Goal: Information Seeking & Learning: Learn about a topic

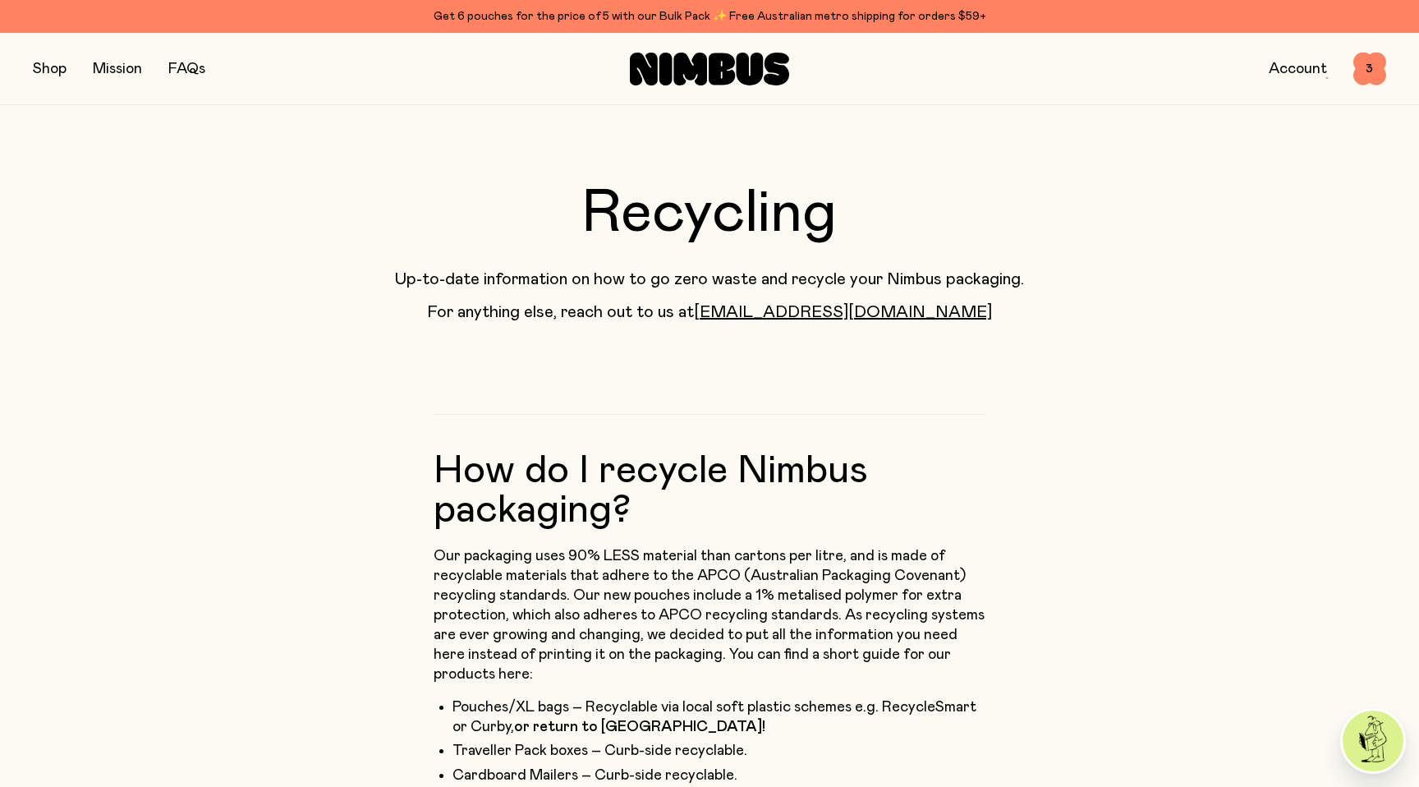
click at [186, 66] on link "FAQs" at bounding box center [186, 69] width 37 height 15
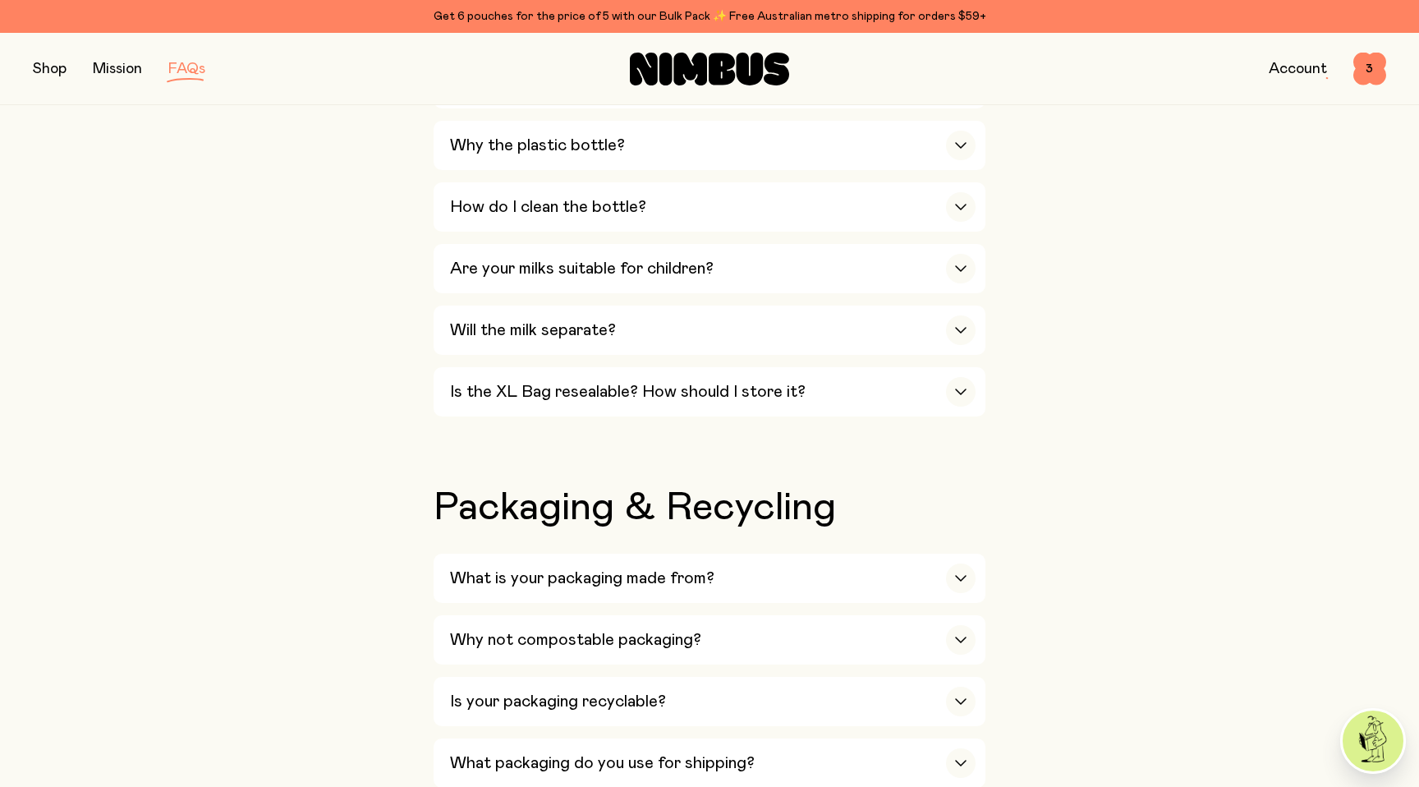
scroll to position [1236, 0]
click at [512, 397] on h3 "Is the XL Bag resealable? How should I store it?" at bounding box center [628, 391] width 356 height 20
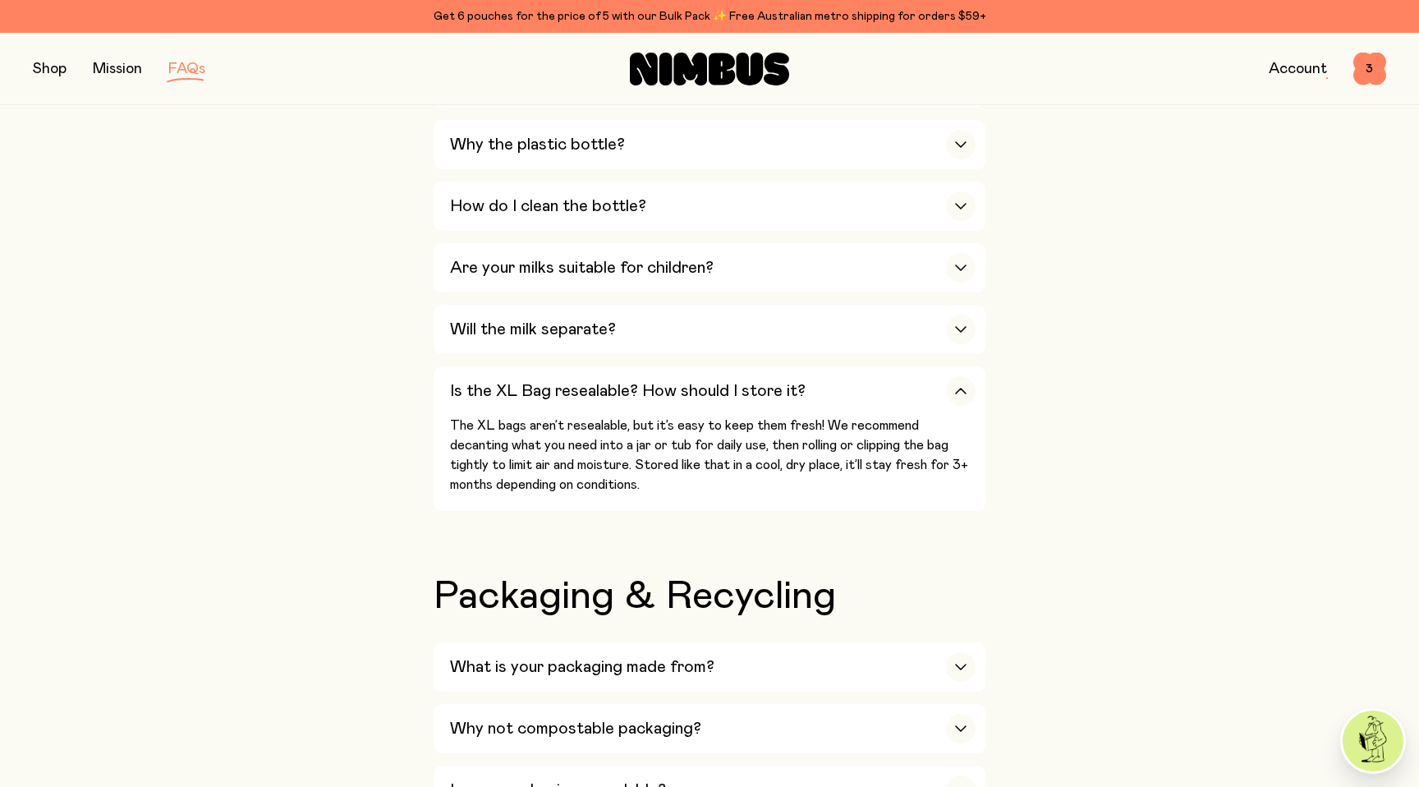
click at [48, 69] on button "button" at bounding box center [50, 68] width 34 height 23
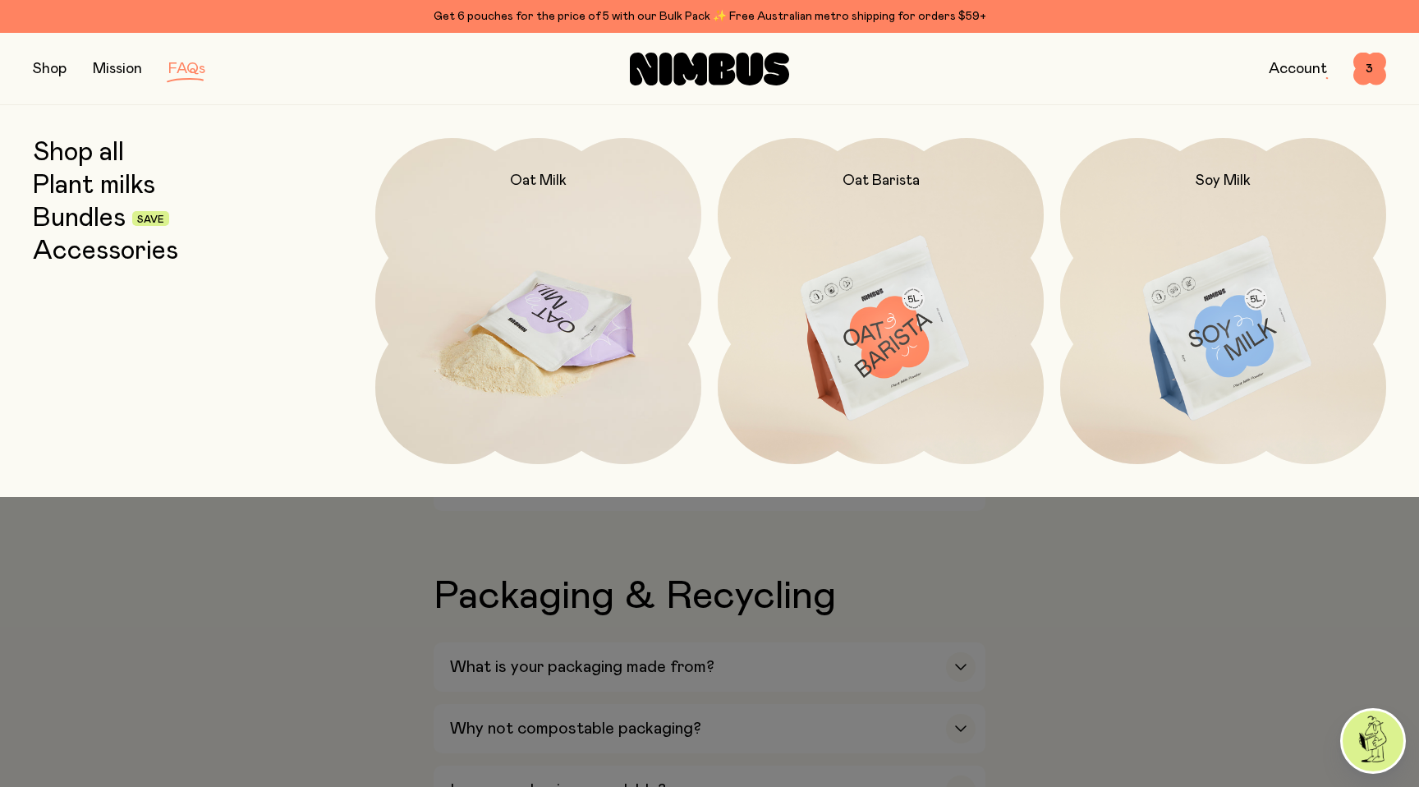
click at [515, 249] on img at bounding box center [538, 329] width 326 height 383
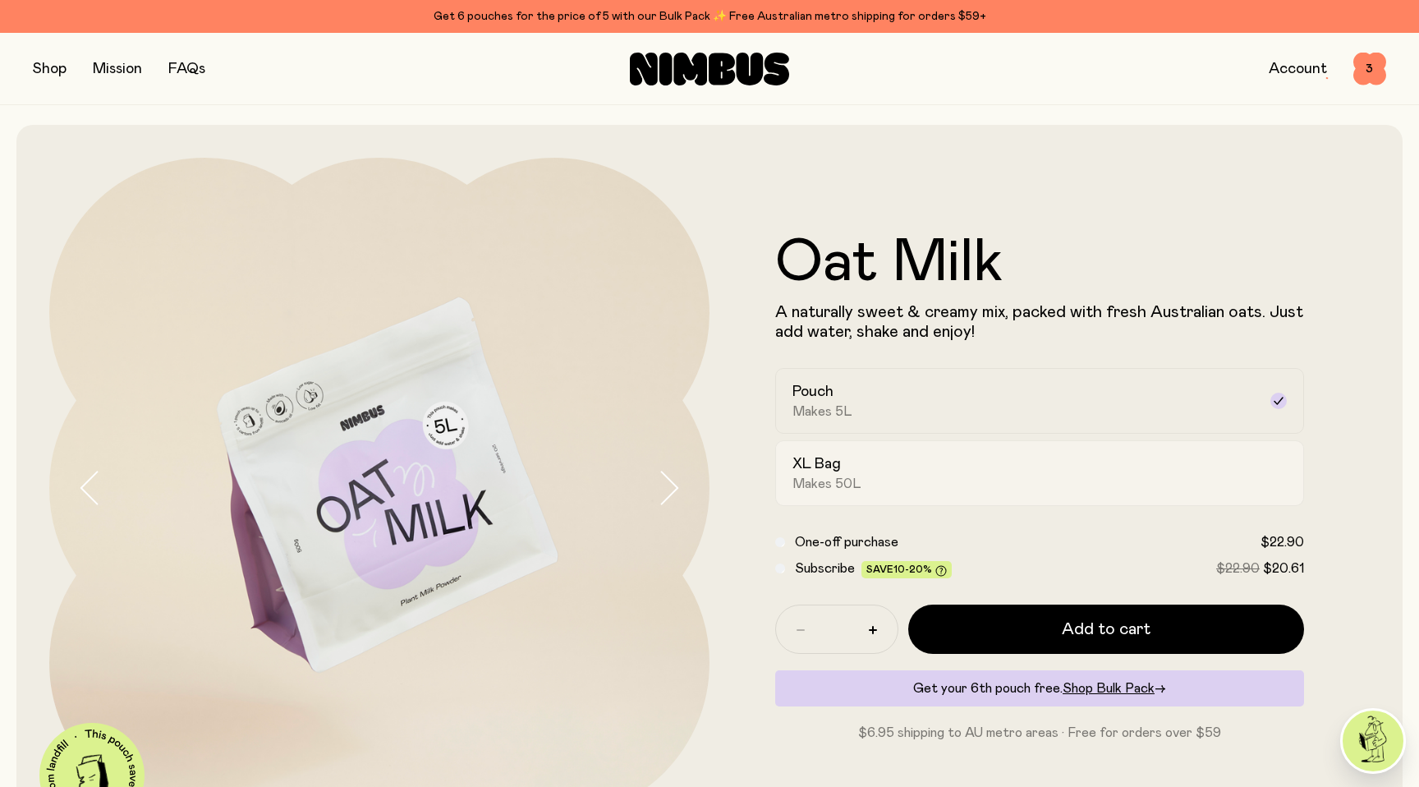
click at [911, 484] on div "XL Bag Makes 50L" at bounding box center [1024, 473] width 465 height 38
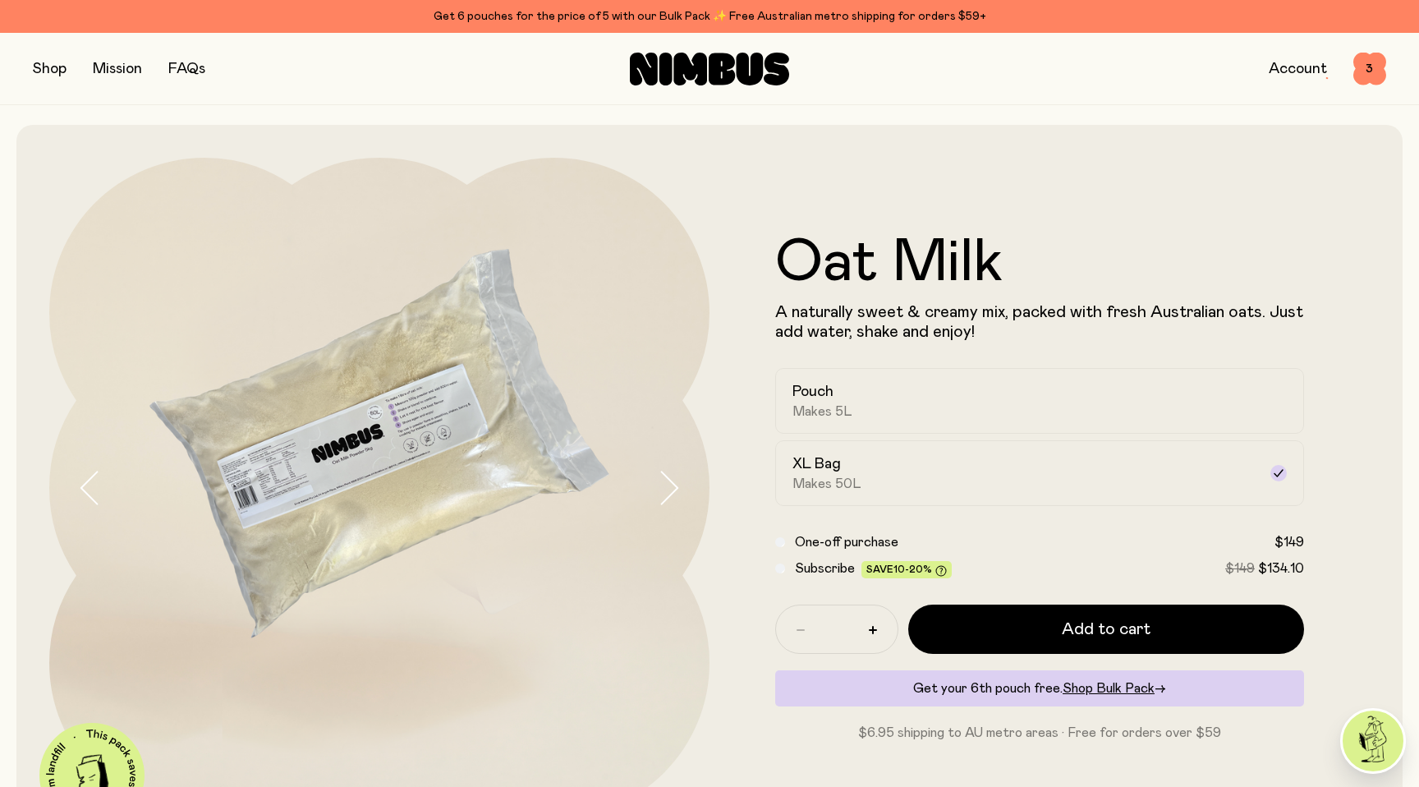
click at [663, 492] on icon "button" at bounding box center [668, 487] width 23 height 34
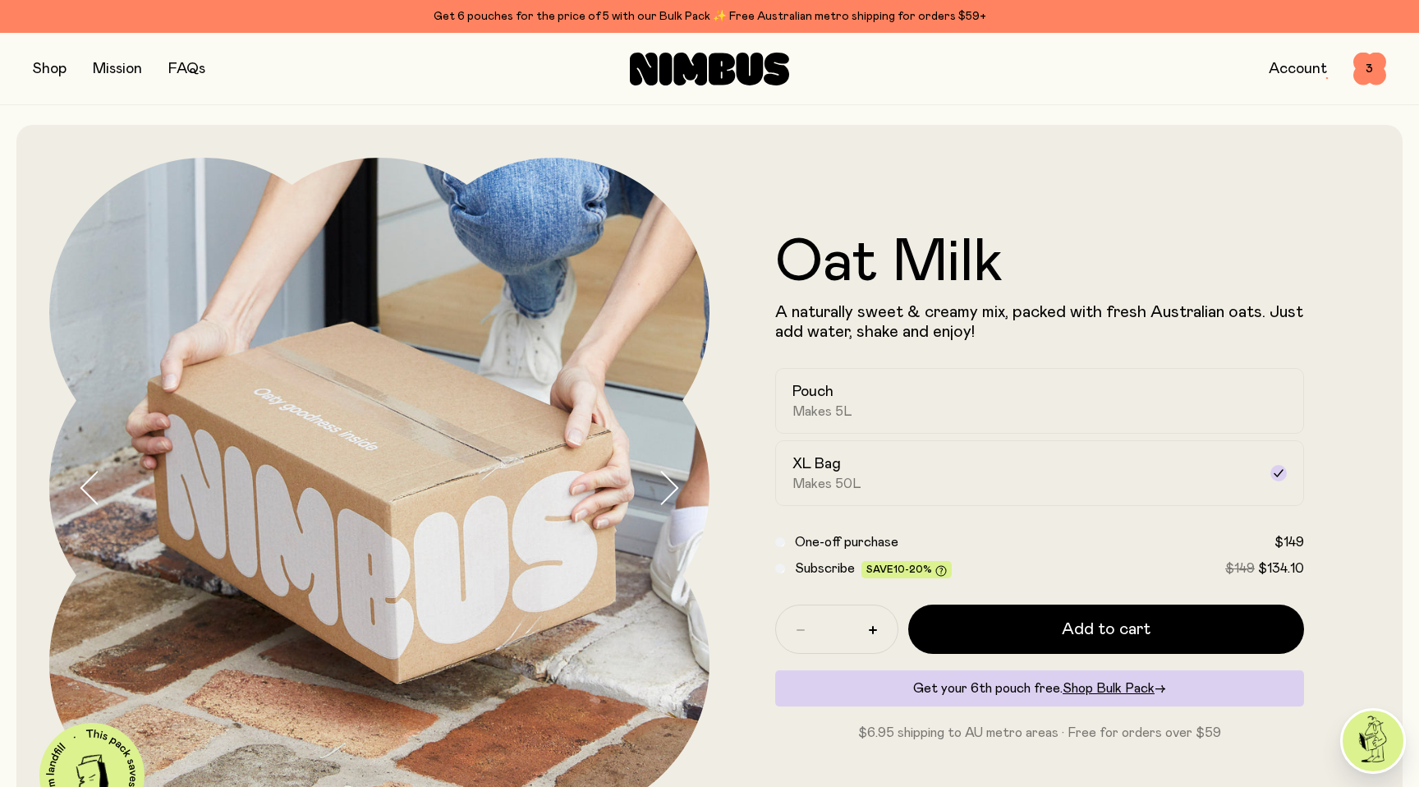
click at [663, 493] on icon "button" at bounding box center [668, 487] width 23 height 34
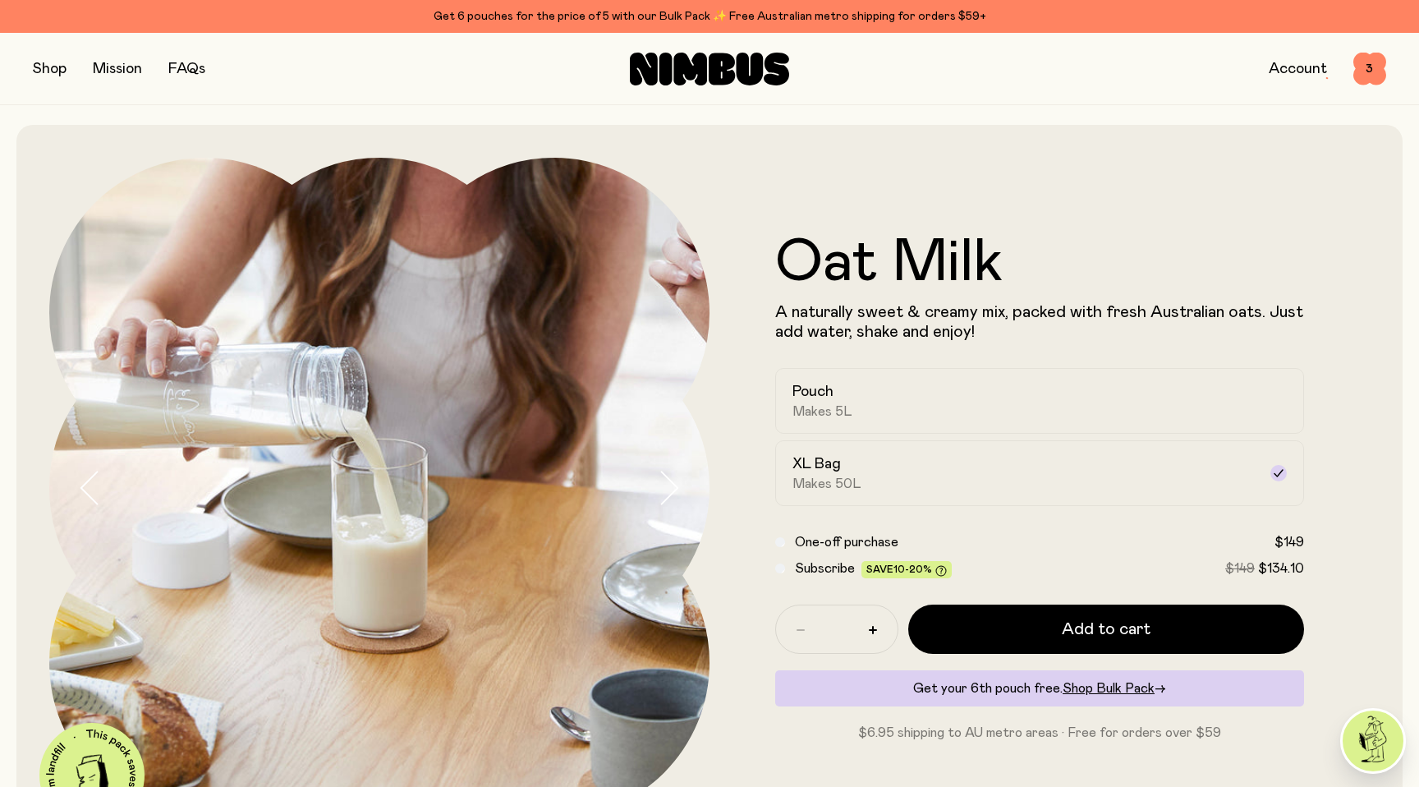
click at [663, 493] on icon "button" at bounding box center [668, 487] width 23 height 34
